Goal: Task Accomplishment & Management: Use online tool/utility

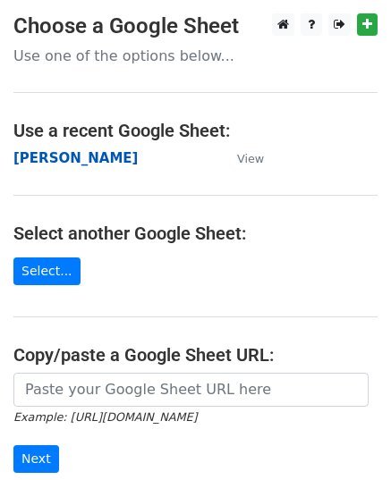
click at [27, 161] on strong "[PERSON_NAME]" at bounding box center [75, 158] width 124 height 16
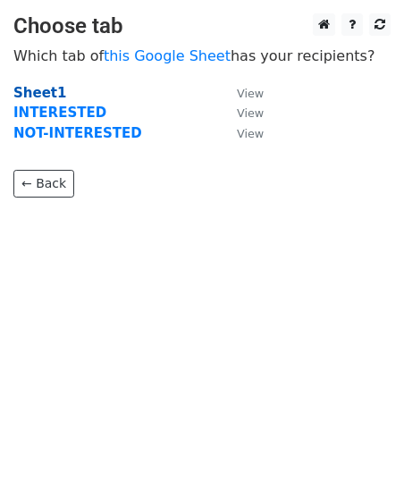
click at [49, 96] on strong "Sheet1" at bounding box center [39, 93] width 53 height 16
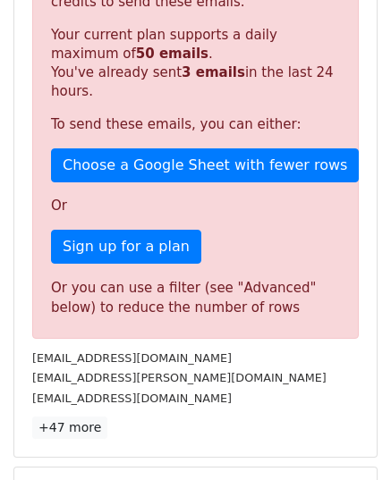
scroll to position [358, 0]
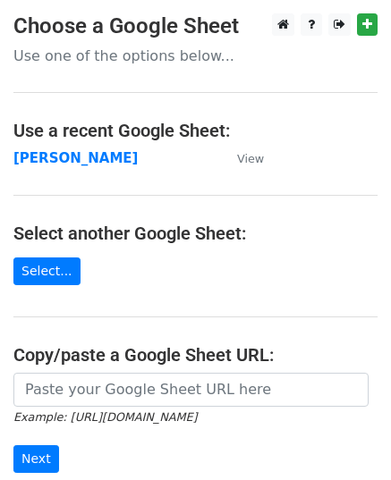
click at [41, 155] on strong "[PERSON_NAME]" at bounding box center [75, 158] width 124 height 16
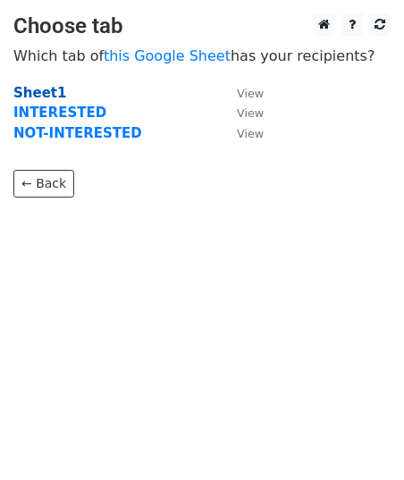
click at [52, 90] on strong "Sheet1" at bounding box center [39, 93] width 53 height 16
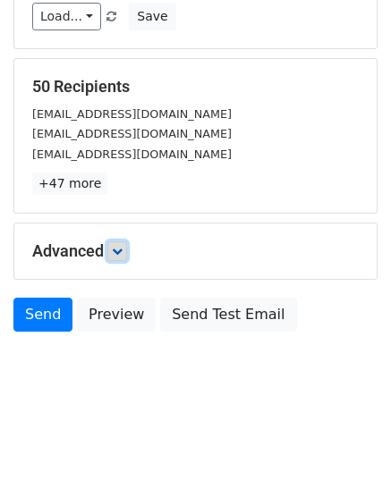
click at [123, 251] on icon at bounding box center [117, 251] width 11 height 11
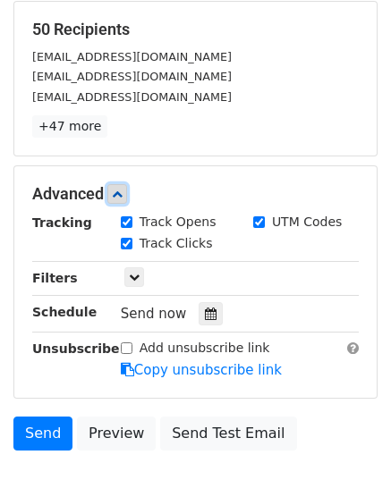
scroll to position [327, 0]
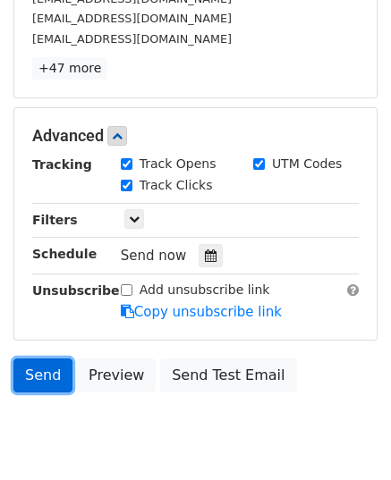
click at [55, 366] on link "Send" at bounding box center [42, 376] width 59 height 34
